Goal: Check status: Check status

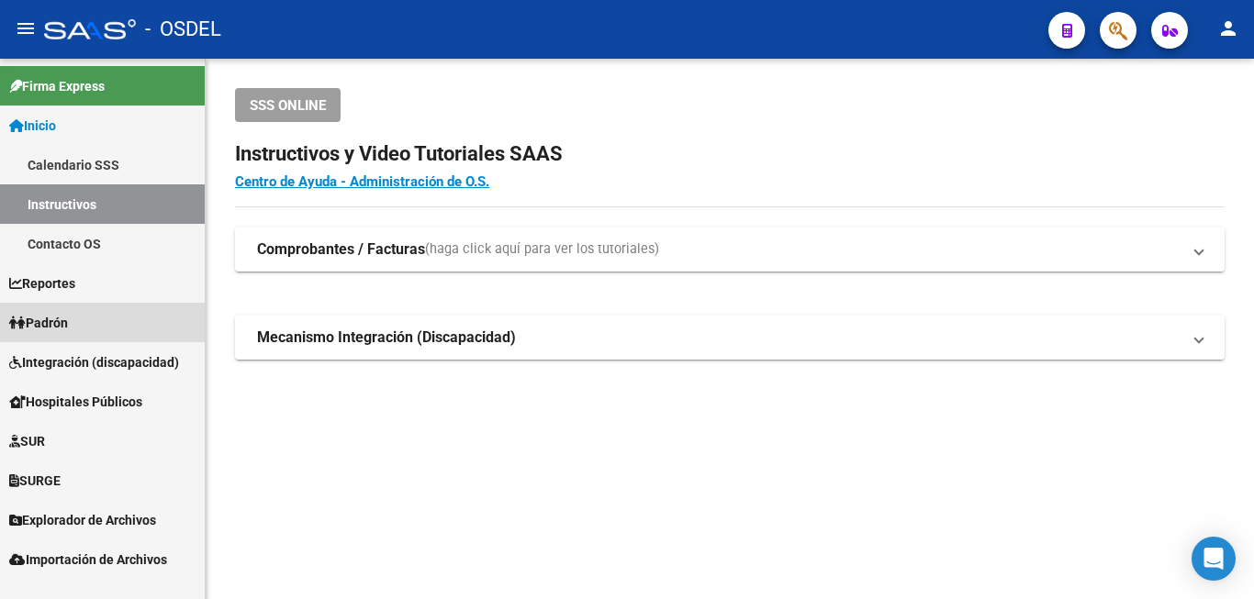
click at [67, 316] on span "Padrón" at bounding box center [38, 323] width 59 height 20
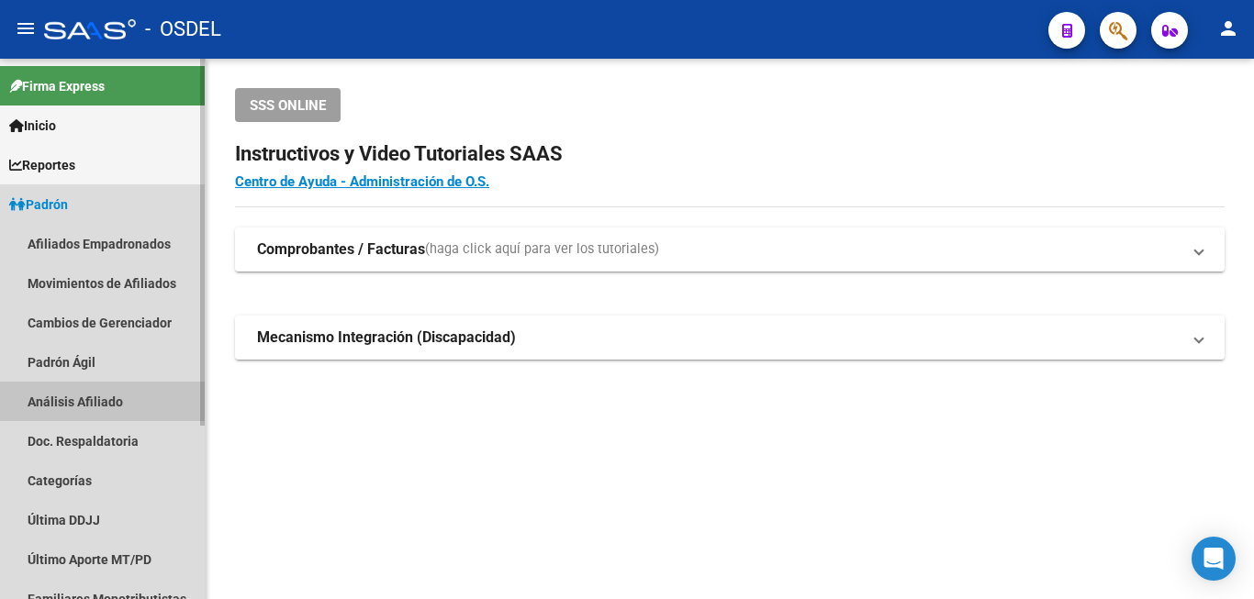
click at [111, 394] on link "Análisis Afiliado" at bounding box center [102, 401] width 205 height 39
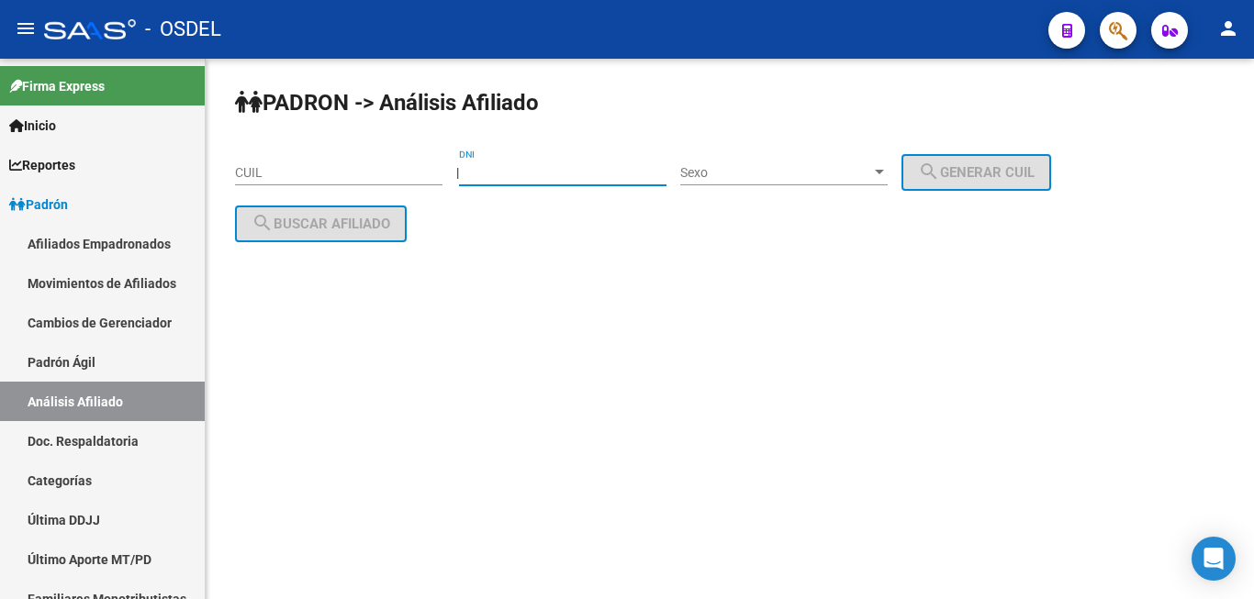
click at [527, 169] on input "DNI" at bounding box center [562, 173] width 207 height 16
type input "16920790"
click at [801, 178] on span "Sexo" at bounding box center [775, 173] width 191 height 16
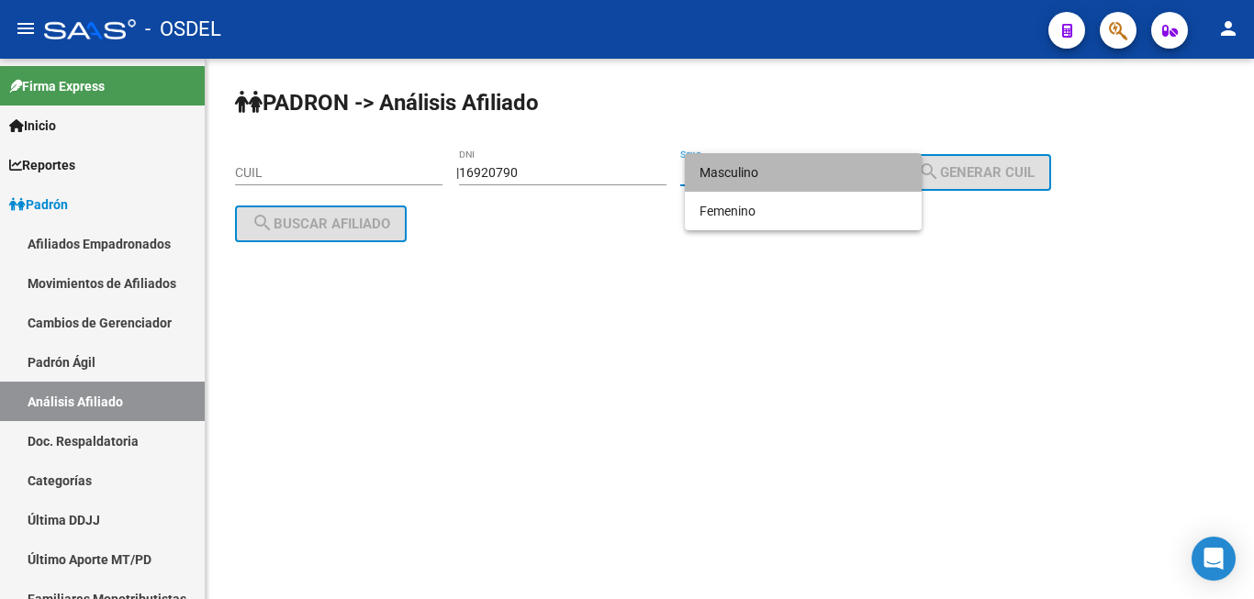
drag, startPoint x: 801, startPoint y: 177, endPoint x: 840, endPoint y: 162, distance: 41.6
click at [805, 175] on span "Masculino" at bounding box center [802, 172] width 207 height 39
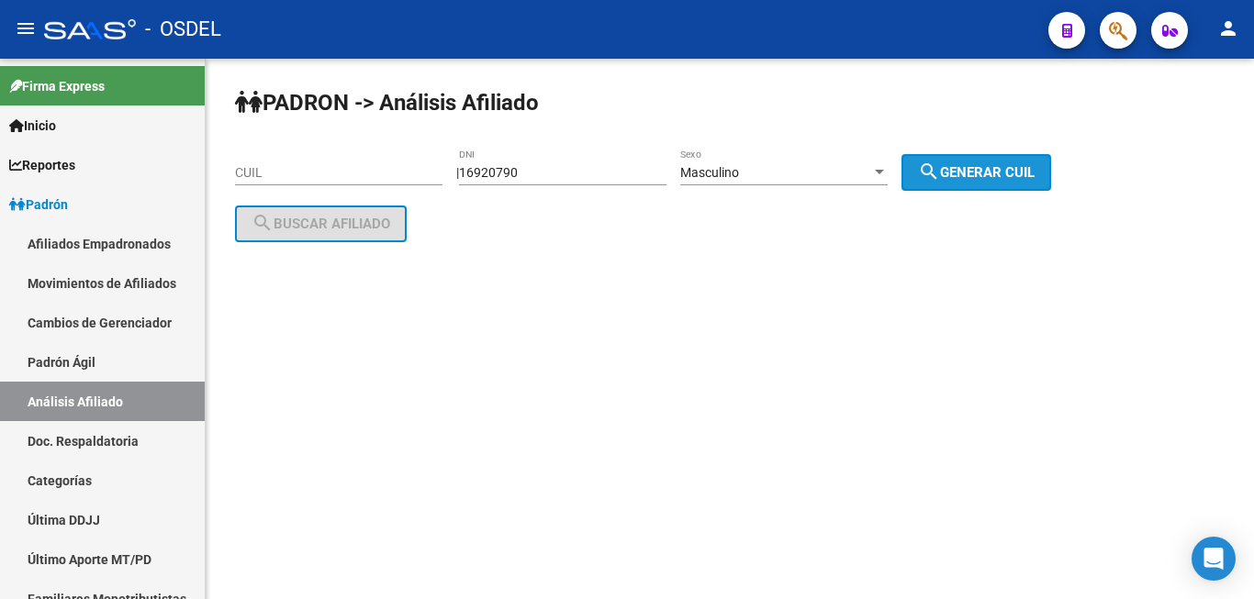
click at [978, 168] on span "search Generar CUIL" at bounding box center [976, 172] width 117 height 17
type input "23-16920790-9"
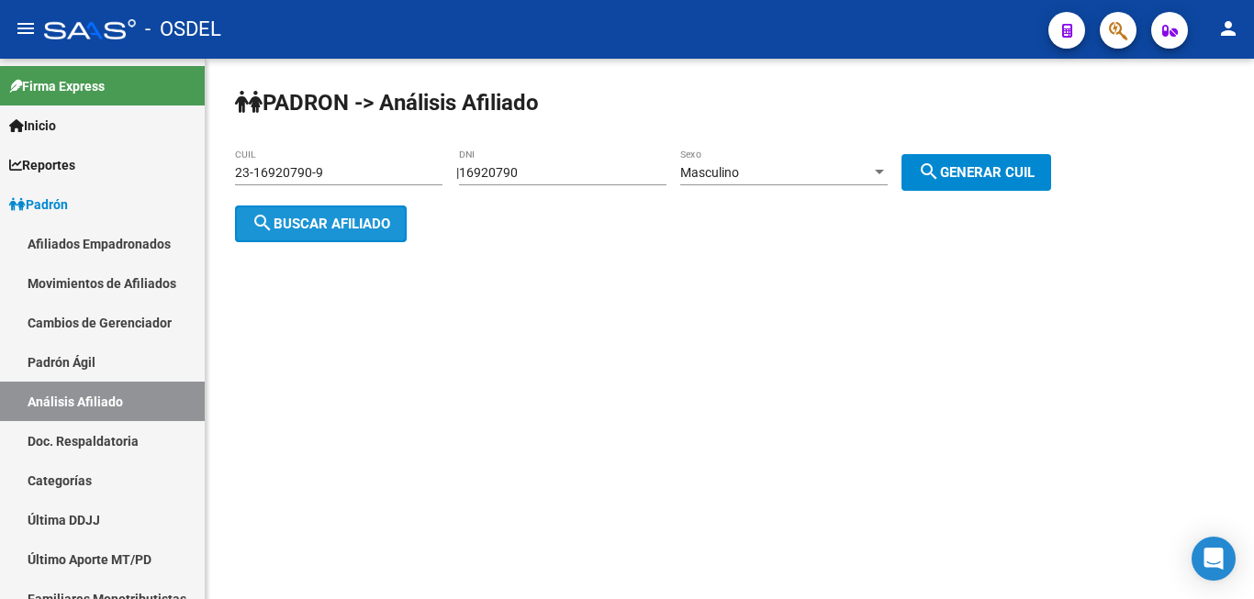
click at [307, 212] on button "search Buscar afiliado" at bounding box center [321, 224] width 172 height 37
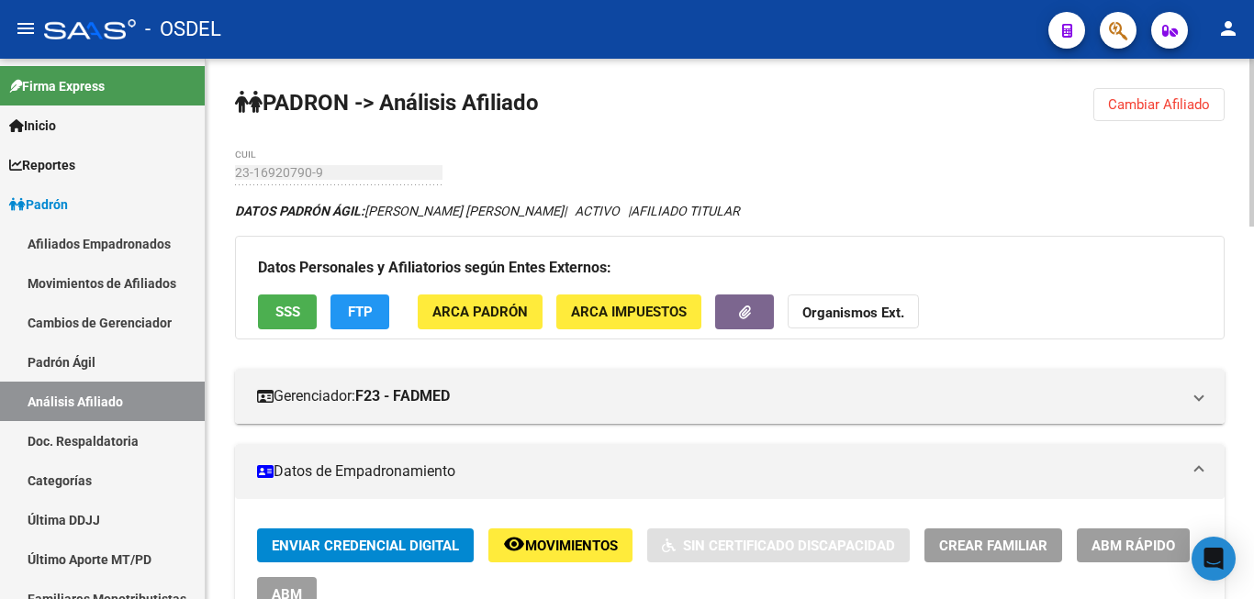
click at [297, 302] on button "SSS" at bounding box center [287, 312] width 59 height 34
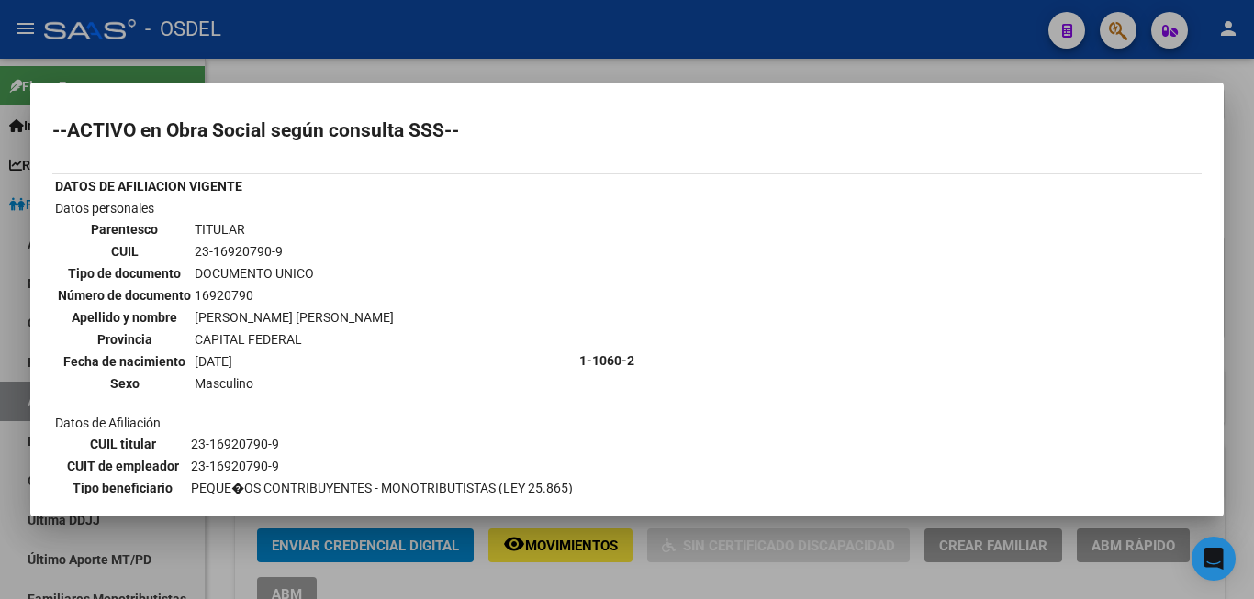
scroll to position [196, 0]
